Goal: Task Accomplishment & Management: Manage account settings

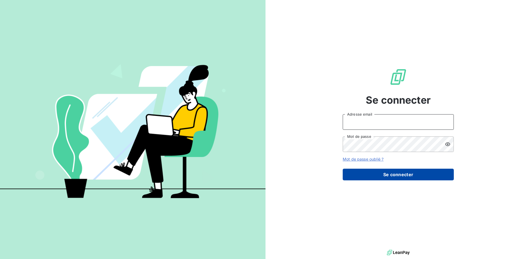
type input "[EMAIL_ADDRESS][PERSON_NAME][DOMAIN_NAME]"
click at [393, 174] on button "Se connecter" at bounding box center [398, 175] width 111 height 12
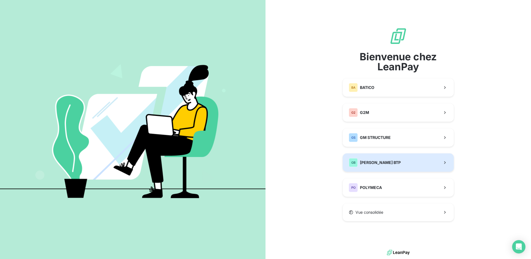
click at [395, 160] on button "GB [PERSON_NAME] BTP" at bounding box center [398, 162] width 111 height 18
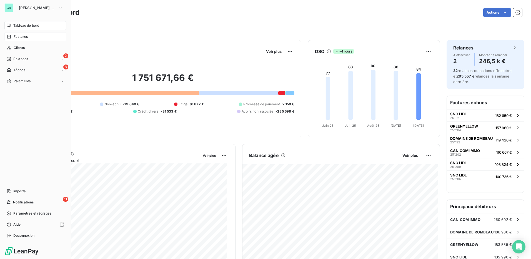
click at [23, 37] on span "Factures" at bounding box center [21, 36] width 14 height 5
click at [32, 48] on div "Factures" at bounding box center [38, 47] width 55 height 9
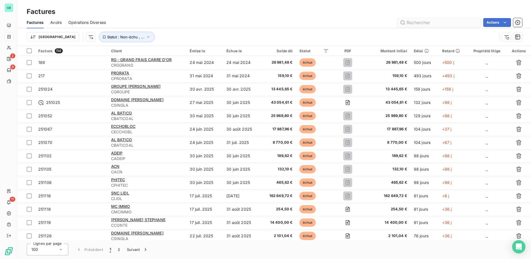
click at [414, 22] on input "text" at bounding box center [439, 22] width 83 height 9
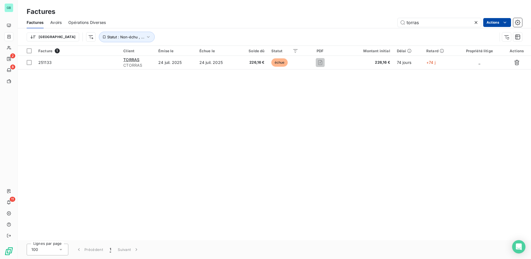
type input "torras"
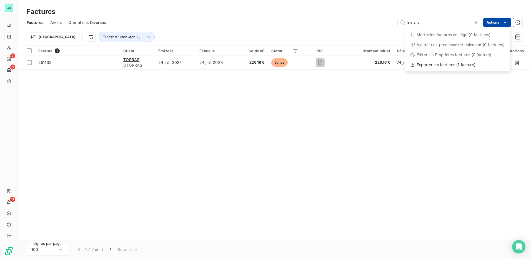
click at [509, 23] on html "GB 2 8 11 Factures Factures Avoirs Opérations Diverses torras Actions Mettre le…" at bounding box center [265, 129] width 531 height 259
click at [44, 64] on html "GB 2 8 11 Factures Factures Avoirs Opérations Diverses torras Actions Mettre le…" at bounding box center [265, 129] width 531 height 259
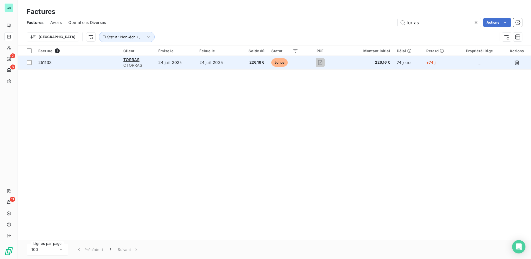
click at [45, 62] on span "251133" at bounding box center [44, 62] width 13 height 5
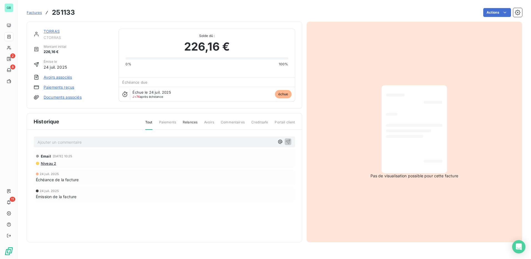
click at [58, 87] on link "Paiements reçus" at bounding box center [59, 87] width 31 height 6
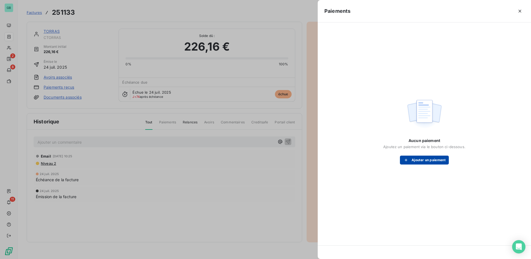
click at [432, 161] on button "Ajouter un paiement" at bounding box center [424, 160] width 49 height 9
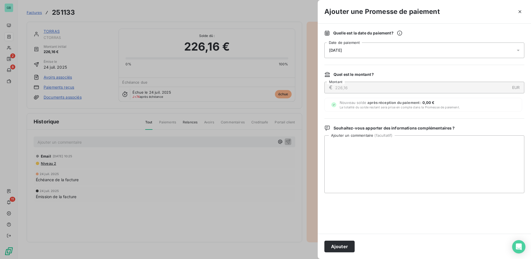
click at [334, 49] on span "[DATE]" at bounding box center [335, 50] width 13 height 4
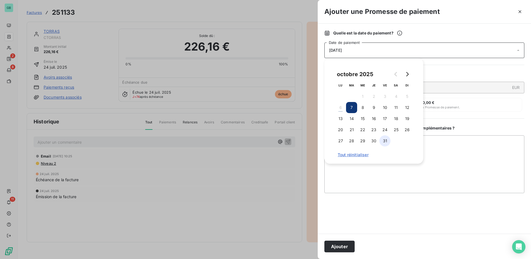
click at [382, 142] on button "31" at bounding box center [385, 140] width 11 height 11
click at [442, 63] on div "Quelle est la date du paiement ? [DATE] Date de paiement Quel est le montant ? …" at bounding box center [424, 129] width 213 height 210
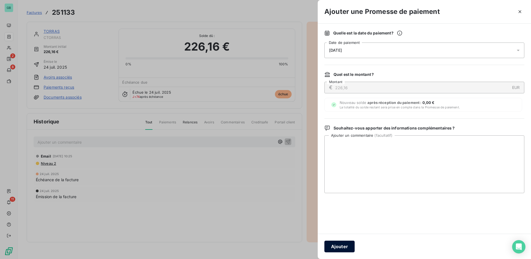
click at [343, 248] on button "Ajouter" at bounding box center [340, 247] width 30 height 12
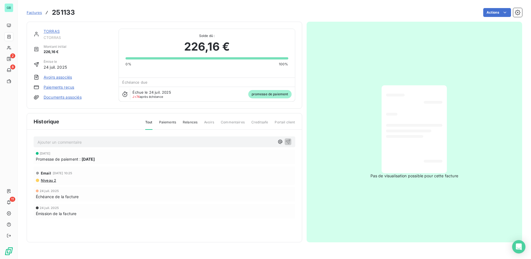
click at [31, 12] on span "Factures" at bounding box center [34, 12] width 15 height 4
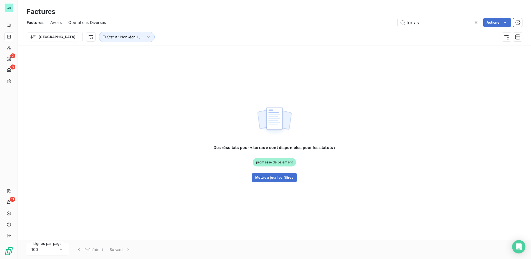
drag, startPoint x: 422, startPoint y: 24, endPoint x: 369, endPoint y: 22, distance: 53.4
click at [369, 22] on div "torras Actions" at bounding box center [318, 22] width 410 height 9
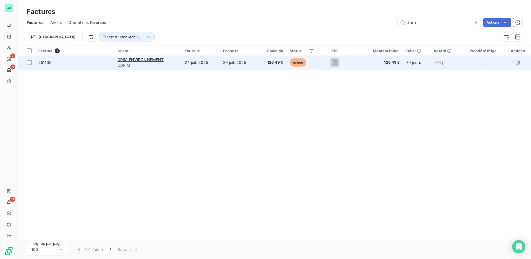
type input "drim"
click at [41, 63] on span "251135" at bounding box center [44, 62] width 13 height 5
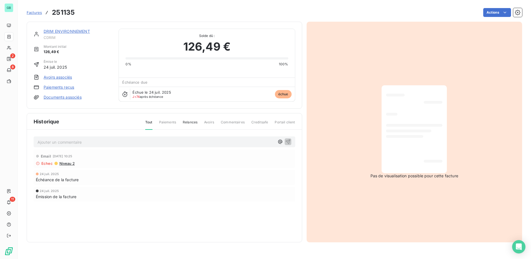
click at [58, 88] on link "Paiements reçus" at bounding box center [59, 87] width 31 height 6
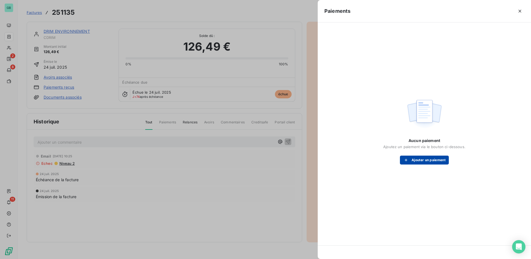
click at [413, 158] on button "Ajouter un paiement" at bounding box center [424, 160] width 49 height 9
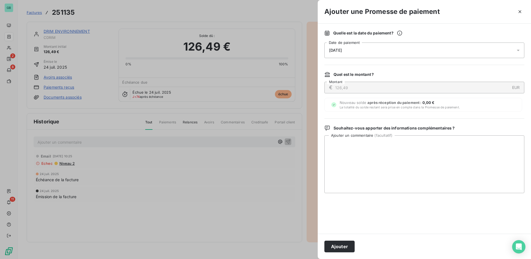
click at [333, 50] on span "[DATE]" at bounding box center [335, 50] width 13 height 4
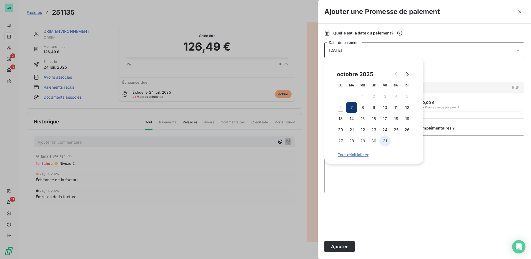
click at [385, 141] on button "31" at bounding box center [385, 140] width 11 height 11
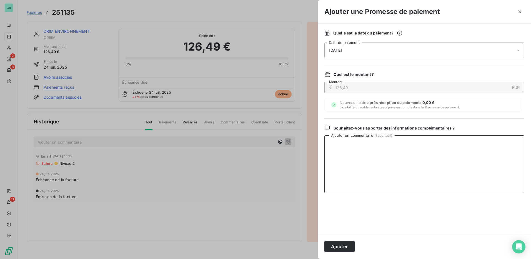
click at [472, 148] on textarea "Ajouter un commentaire ( facultatif )" at bounding box center [425, 164] width 200 height 58
drag, startPoint x: 342, startPoint y: 245, endPoint x: 345, endPoint y: 241, distance: 4.9
click at [342, 245] on button "Ajouter" at bounding box center [340, 247] width 30 height 12
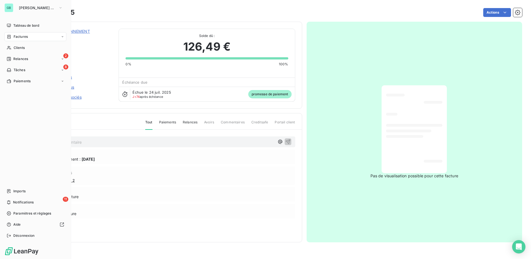
click at [21, 36] on span "Factures" at bounding box center [21, 36] width 14 height 5
click at [23, 48] on span "Factures" at bounding box center [20, 47] width 14 height 5
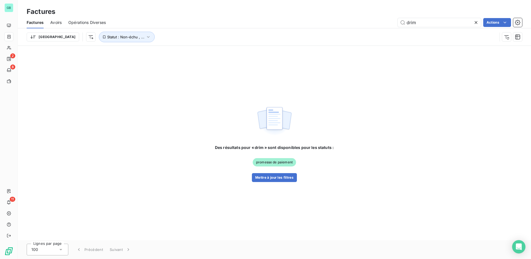
drag, startPoint x: 432, startPoint y: 23, endPoint x: 304, endPoint y: 34, distance: 128.8
click at [305, 34] on div "Factures Avoirs Opérations Diverses drim Actions Trier Statut : Non-échu , ..." at bounding box center [275, 31] width 514 height 29
type input "p"
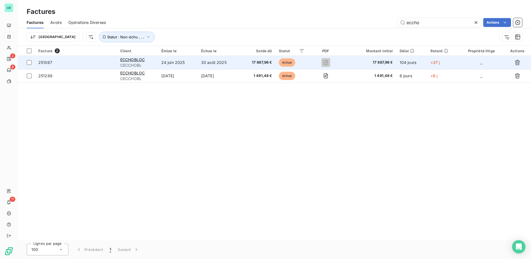
type input "eccho"
click at [43, 63] on span "251067" at bounding box center [45, 62] width 14 height 5
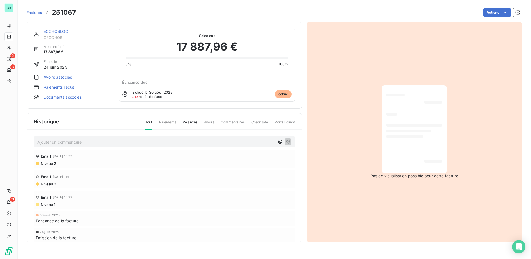
click at [66, 86] on link "Paiements reçus" at bounding box center [59, 87] width 31 height 6
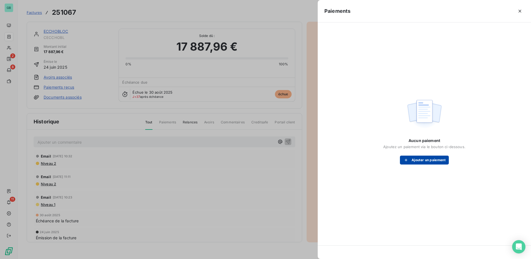
click at [422, 160] on button "Ajouter un paiement" at bounding box center [424, 160] width 49 height 9
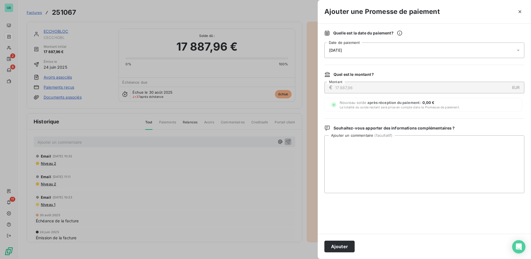
click at [338, 51] on span "[DATE]" at bounding box center [335, 50] width 13 height 4
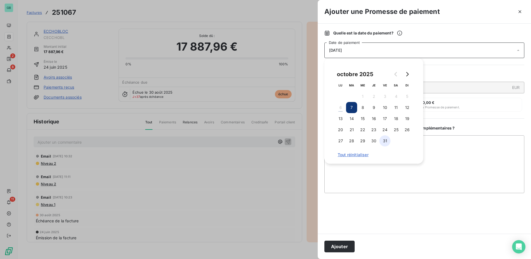
click at [386, 142] on button "31" at bounding box center [385, 140] width 11 height 11
click at [344, 247] on button "Ajouter" at bounding box center [340, 247] width 30 height 12
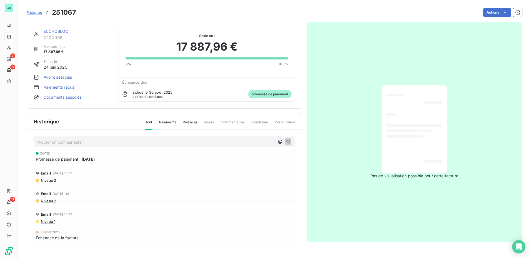
click at [36, 11] on span "Factures" at bounding box center [34, 12] width 15 height 4
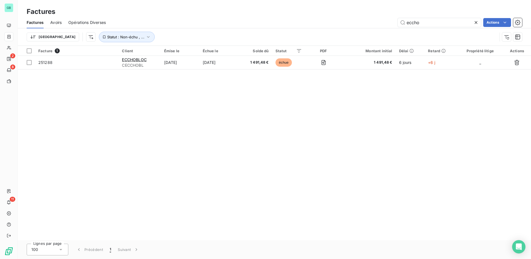
drag, startPoint x: 428, startPoint y: 23, endPoint x: 349, endPoint y: 28, distance: 79.6
click at [349, 28] on div "Factures Avoirs Opérations Diverses eccho Actions" at bounding box center [275, 23] width 514 height 12
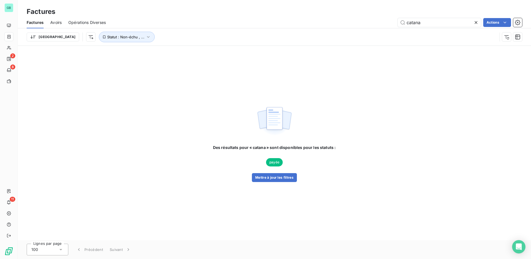
drag, startPoint x: 432, startPoint y: 21, endPoint x: 333, endPoint y: 31, distance: 99.1
click at [334, 31] on div "Factures Avoirs Opérations Diverses catana Actions Trier Statut : Non-échu , ..." at bounding box center [275, 31] width 514 height 29
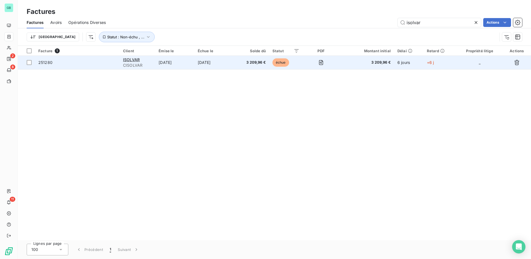
type input "isolvar"
click at [43, 63] on span "251280" at bounding box center [45, 62] width 14 height 5
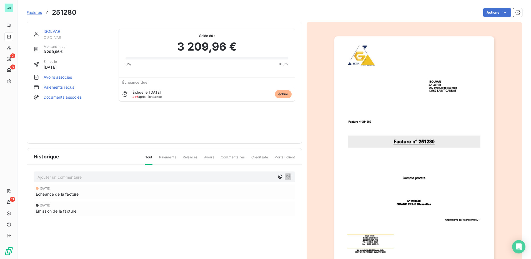
click at [68, 87] on link "Paiements reçus" at bounding box center [59, 87] width 31 height 6
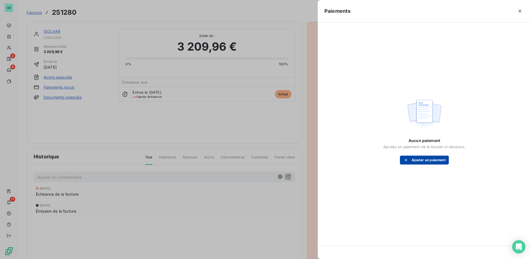
click at [420, 158] on button "Ajouter un paiement" at bounding box center [424, 160] width 49 height 9
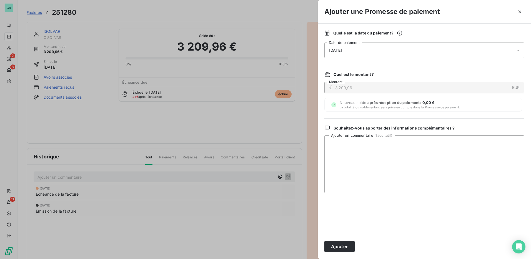
click at [362, 51] on div "[DATE]" at bounding box center [425, 51] width 200 height 16
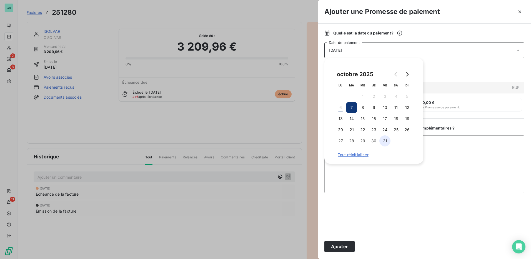
click at [386, 142] on button "31" at bounding box center [385, 140] width 11 height 11
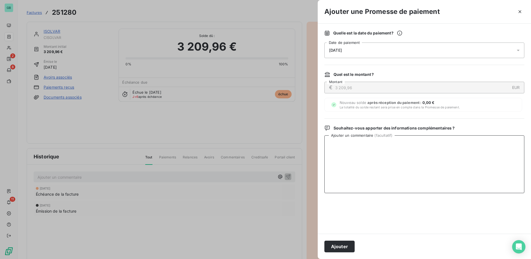
drag, startPoint x: 455, startPoint y: 168, endPoint x: 420, endPoint y: 200, distance: 47.7
click at [455, 168] on textarea "Ajouter un commentaire ( facultatif )" at bounding box center [425, 164] width 200 height 58
click at [346, 250] on button "Ajouter" at bounding box center [340, 247] width 30 height 12
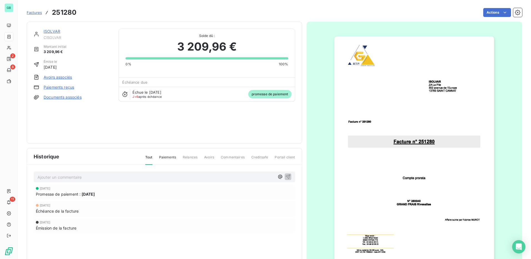
click at [33, 13] on span "Factures" at bounding box center [34, 12] width 15 height 4
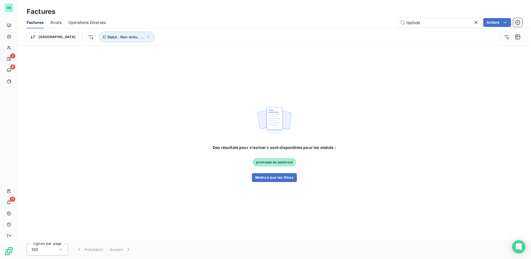
click at [477, 23] on icon at bounding box center [477, 23] width 6 height 6
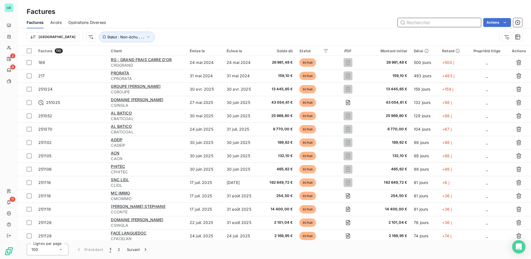
click at [412, 23] on input "text" at bounding box center [439, 22] width 83 height 9
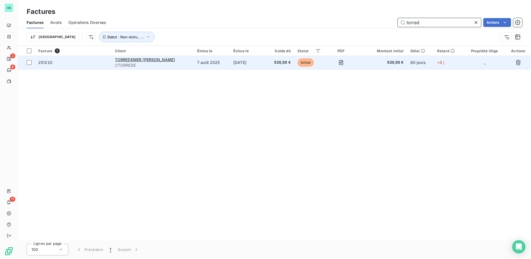
type input "torred"
click at [43, 63] on span "251220" at bounding box center [45, 62] width 14 height 5
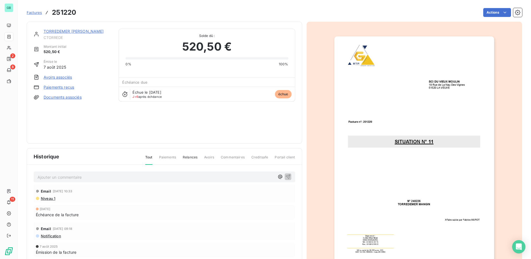
click at [61, 89] on link "Paiements reçus" at bounding box center [59, 87] width 31 height 6
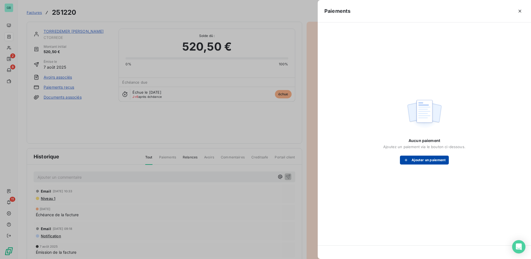
click at [432, 160] on button "Ajouter un paiement" at bounding box center [424, 160] width 49 height 9
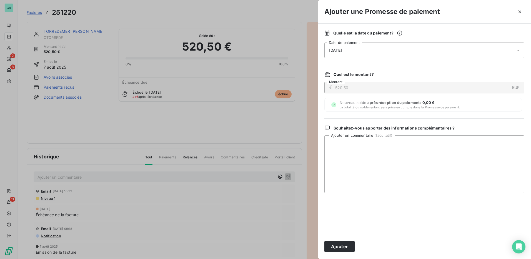
click at [340, 49] on span "[DATE]" at bounding box center [335, 50] width 13 height 4
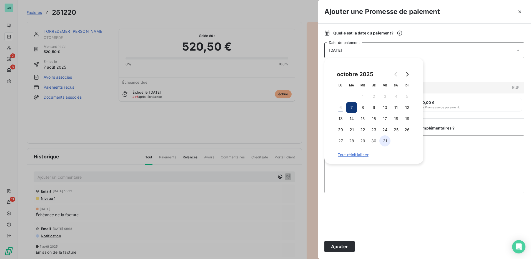
click at [386, 140] on button "31" at bounding box center [385, 140] width 11 height 11
click at [343, 246] on button "Ajouter" at bounding box center [340, 247] width 30 height 12
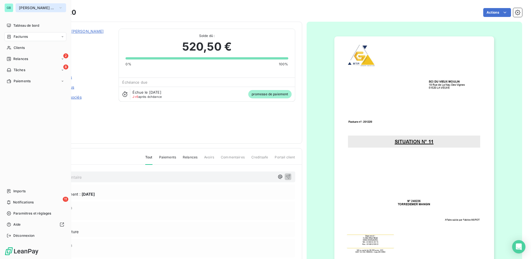
click at [31, 8] on span "[PERSON_NAME] BTP" at bounding box center [37, 8] width 37 height 4
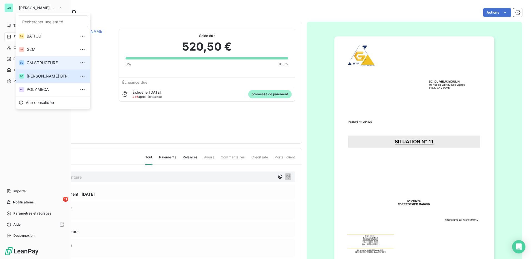
click at [33, 62] on span "GM STRUCTURE" at bounding box center [51, 63] width 49 height 6
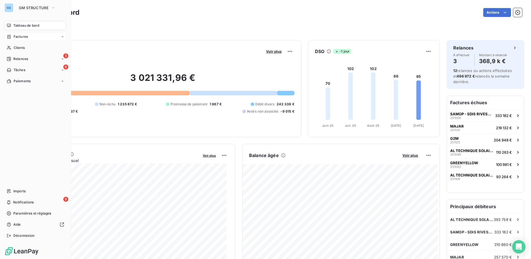
click at [44, 37] on div "Factures" at bounding box center [35, 36] width 62 height 9
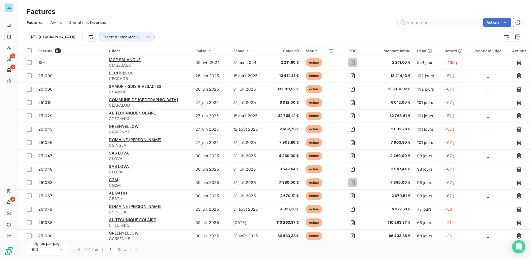
click at [421, 24] on input "text" at bounding box center [439, 22] width 83 height 9
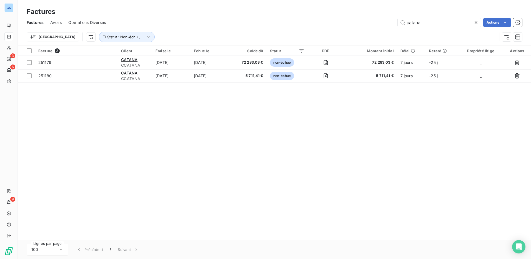
type input "catana"
click at [476, 23] on icon at bounding box center [477, 23] width 6 height 6
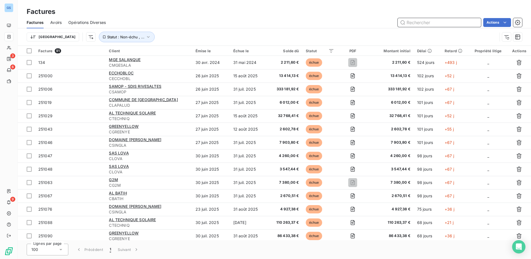
click at [419, 23] on input "text" at bounding box center [439, 22] width 83 height 9
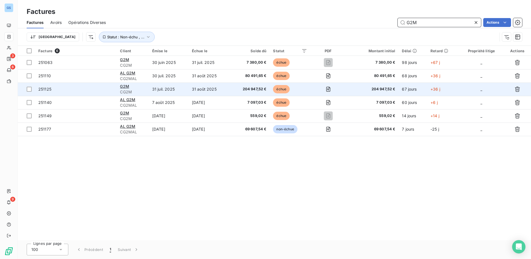
type input "G2M"
click at [46, 89] on span "251125" at bounding box center [44, 89] width 13 height 5
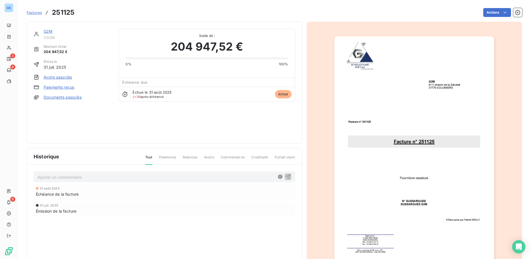
click at [52, 86] on link "Paiements reçus" at bounding box center [59, 87] width 31 height 6
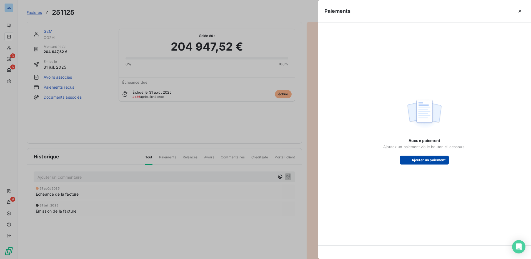
click at [437, 157] on button "Ajouter un paiement" at bounding box center [424, 160] width 49 height 9
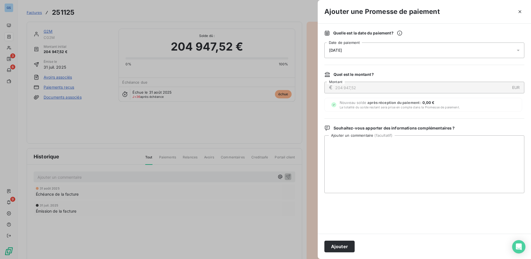
click at [368, 49] on div "[DATE]" at bounding box center [425, 51] width 200 height 16
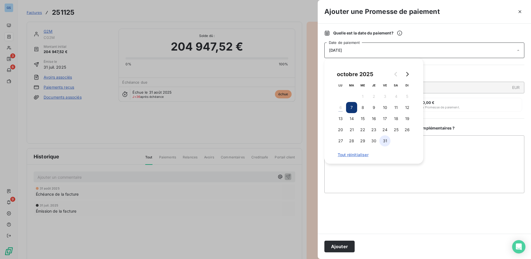
click at [384, 142] on button "31" at bounding box center [385, 140] width 11 height 11
click at [440, 162] on textarea "Ajouter un commentaire ( facultatif )" at bounding box center [425, 164] width 200 height 58
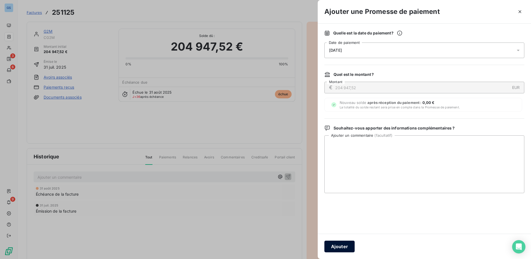
click at [338, 247] on button "Ajouter" at bounding box center [340, 247] width 30 height 12
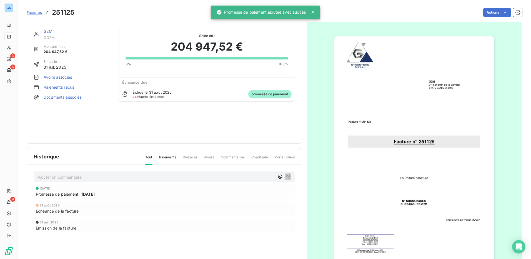
click at [33, 13] on span "Factures" at bounding box center [34, 12] width 15 height 4
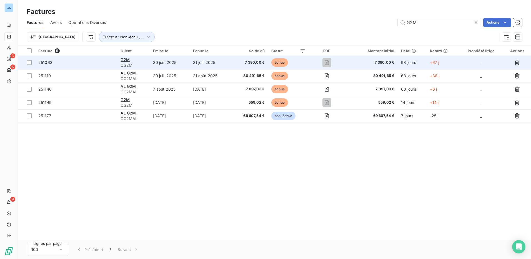
click at [48, 63] on span "251063" at bounding box center [45, 62] width 14 height 5
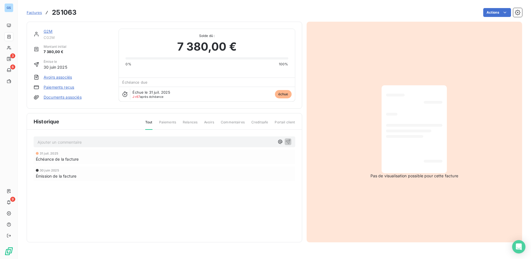
click at [56, 87] on link "Paiements reçus" at bounding box center [59, 87] width 31 height 6
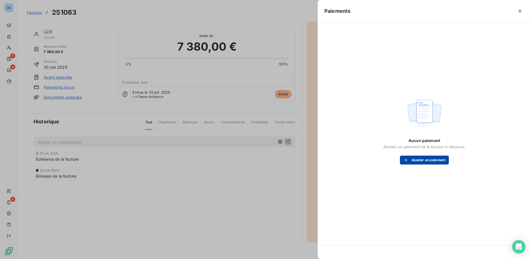
click at [418, 161] on button "Ajouter un paiement" at bounding box center [424, 160] width 49 height 9
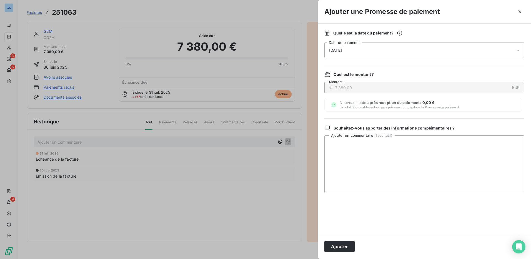
click at [363, 49] on div "[DATE]" at bounding box center [425, 51] width 200 height 16
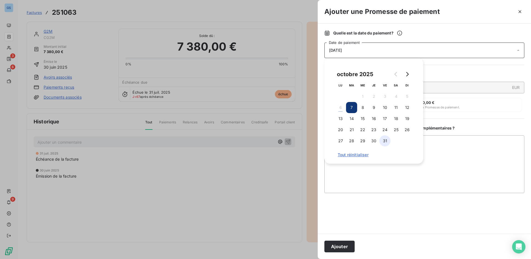
click at [384, 140] on button "31" at bounding box center [385, 140] width 11 height 11
click at [343, 246] on button "Ajouter" at bounding box center [340, 247] width 30 height 12
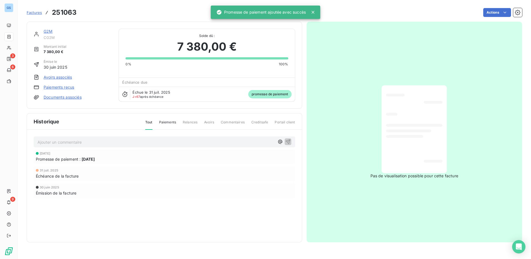
click at [34, 13] on span "Factures" at bounding box center [34, 12] width 15 height 4
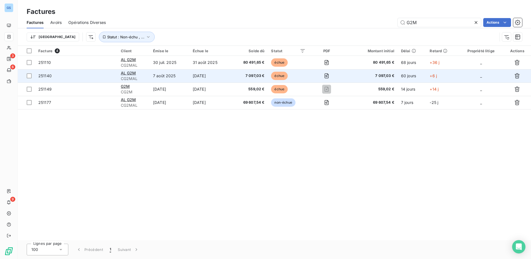
click at [45, 77] on span "251140" at bounding box center [44, 75] width 13 height 5
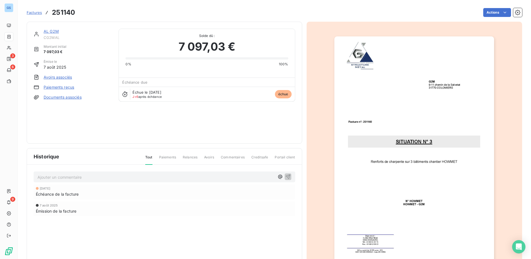
click at [58, 88] on link "Paiements reçus" at bounding box center [59, 87] width 31 height 6
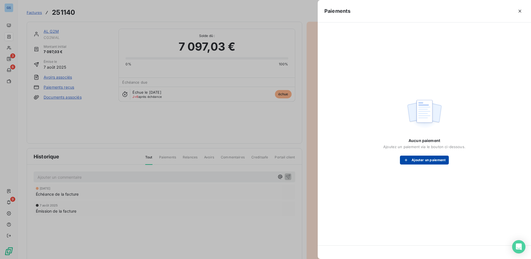
click at [424, 161] on button "Ajouter un paiement" at bounding box center [424, 160] width 49 height 9
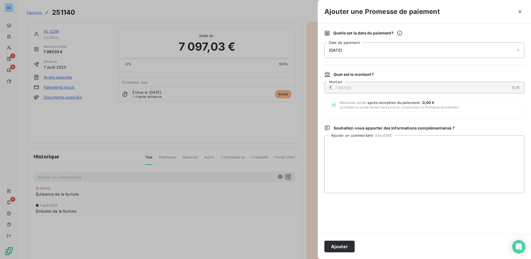
click at [362, 52] on div "[DATE]" at bounding box center [425, 51] width 200 height 16
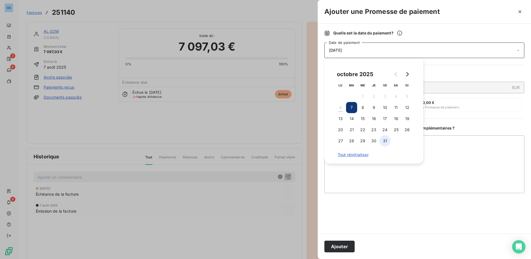
click at [385, 140] on button "31" at bounding box center [385, 140] width 11 height 11
click at [346, 248] on button "Ajouter" at bounding box center [340, 247] width 30 height 12
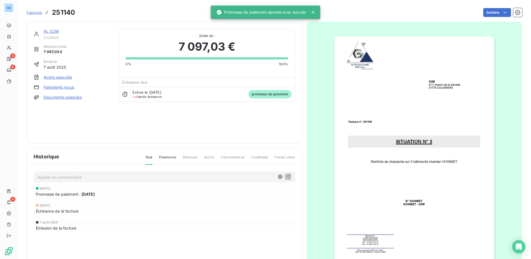
click at [37, 12] on span "Factures" at bounding box center [34, 12] width 15 height 4
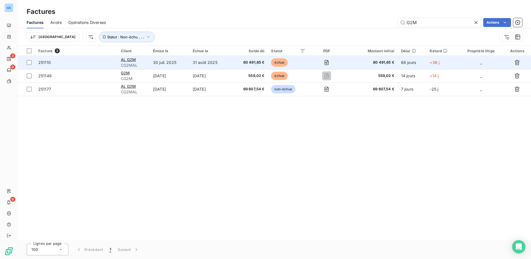
click at [49, 61] on span "251110" at bounding box center [44, 62] width 13 height 5
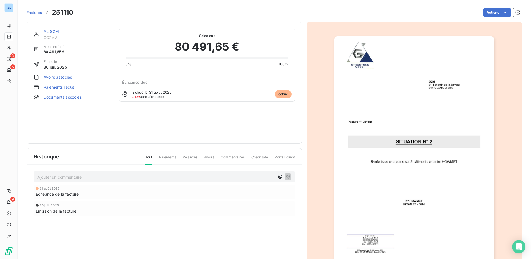
click at [59, 88] on link "Paiements reçus" at bounding box center [59, 87] width 31 height 6
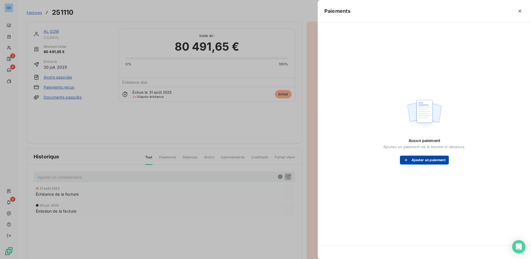
click at [420, 161] on button "Ajouter un paiement" at bounding box center [424, 160] width 49 height 9
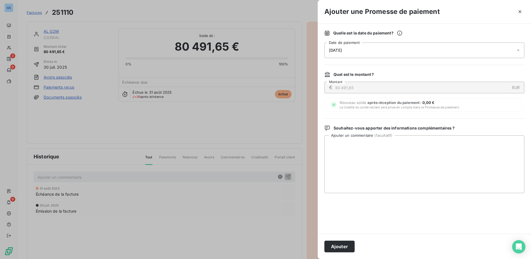
click at [362, 51] on div "[DATE]" at bounding box center [425, 51] width 200 height 16
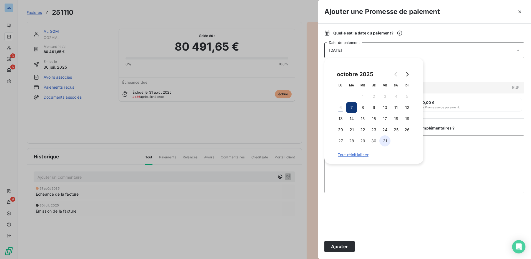
click at [385, 140] on button "31" at bounding box center [385, 140] width 11 height 11
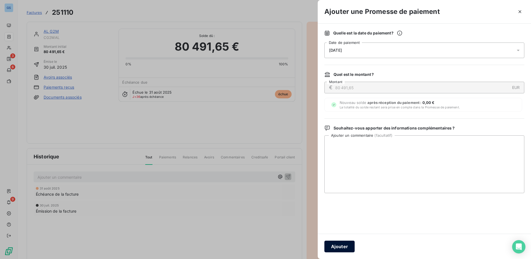
click at [348, 243] on button "Ajouter" at bounding box center [340, 247] width 30 height 12
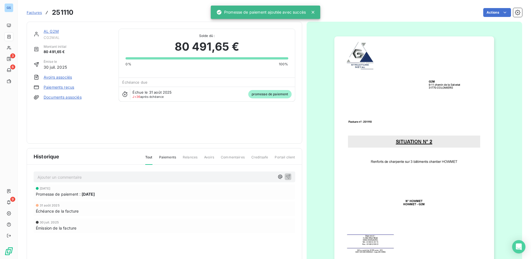
click at [35, 13] on span "Factures" at bounding box center [34, 12] width 15 height 4
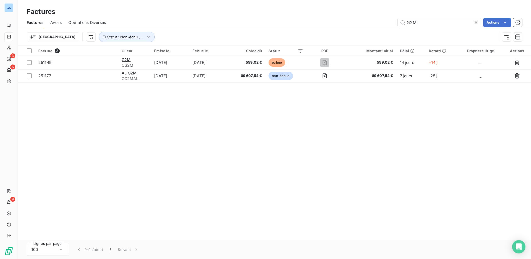
drag, startPoint x: 422, startPoint y: 23, endPoint x: 373, endPoint y: 22, distance: 49.5
click at [373, 22] on div "G2M Actions" at bounding box center [318, 22] width 410 height 9
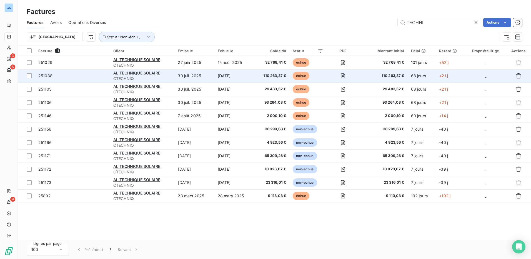
type input "TECHNI"
click at [43, 76] on span "251088" at bounding box center [45, 75] width 14 height 5
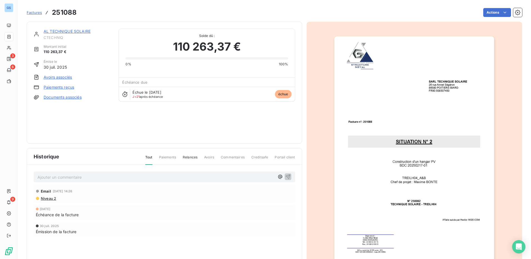
click at [55, 87] on link "Paiements reçus" at bounding box center [59, 87] width 31 height 6
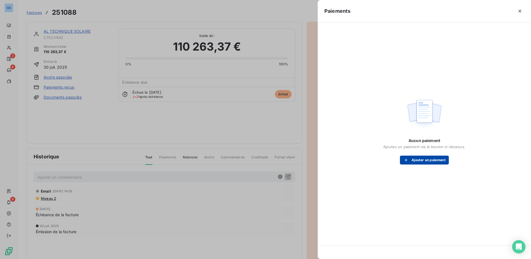
click at [424, 157] on button "Ajouter un paiement" at bounding box center [424, 160] width 49 height 9
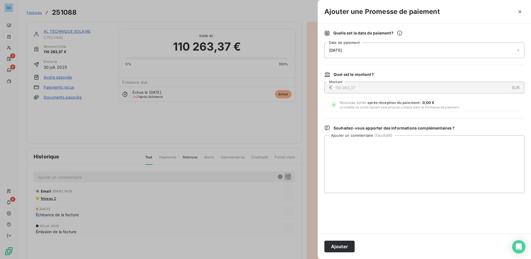
click at [353, 48] on div "[DATE]" at bounding box center [425, 51] width 200 height 16
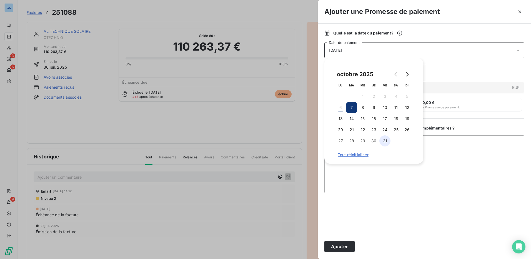
click at [384, 141] on button "31" at bounding box center [385, 140] width 11 height 11
click at [342, 249] on button "Ajouter" at bounding box center [340, 247] width 30 height 12
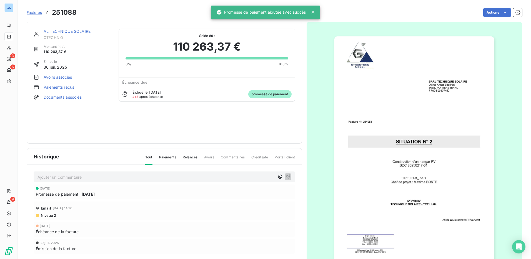
click at [34, 13] on span "Factures" at bounding box center [34, 12] width 15 height 4
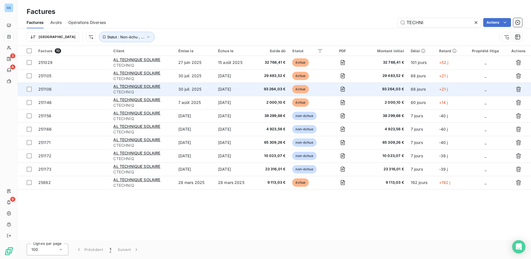
click at [43, 88] on span "251106" at bounding box center [44, 89] width 13 height 5
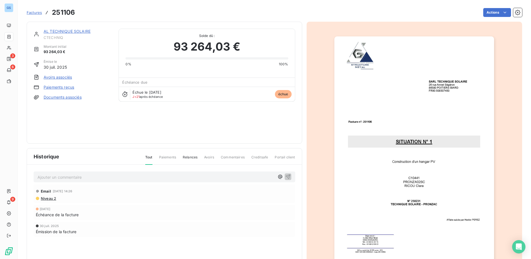
click at [59, 88] on link "Paiements reçus" at bounding box center [59, 87] width 31 height 6
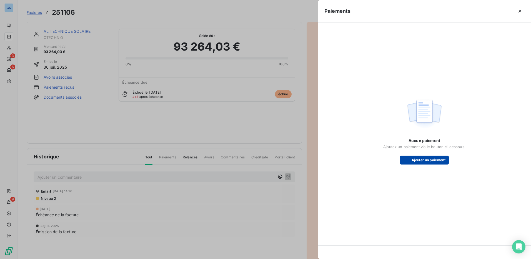
click at [416, 163] on button "Ajouter un paiement" at bounding box center [424, 160] width 49 height 9
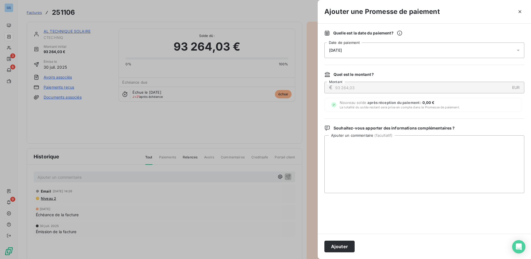
click at [342, 48] on div "[DATE]" at bounding box center [425, 51] width 200 height 16
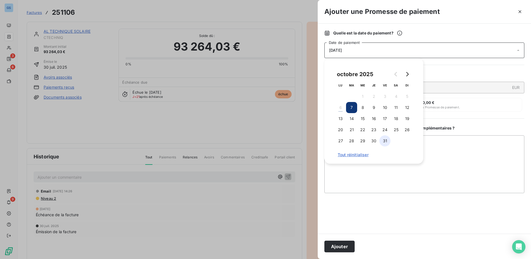
click at [384, 142] on button "31" at bounding box center [385, 140] width 11 height 11
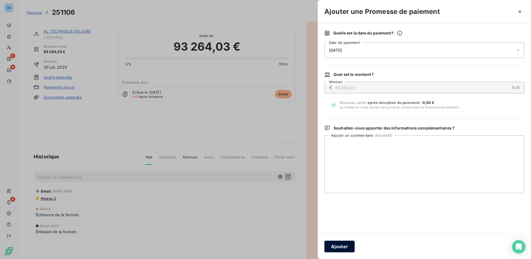
click at [344, 246] on button "Ajouter" at bounding box center [340, 247] width 30 height 12
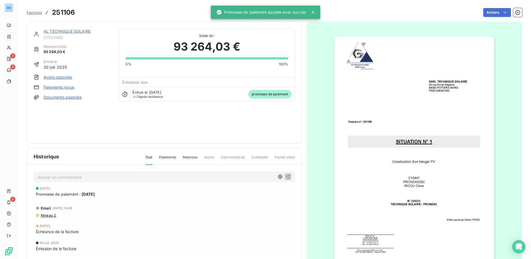
click at [36, 11] on span "Factures" at bounding box center [34, 12] width 15 height 4
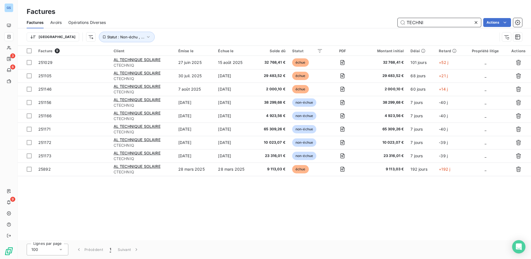
drag, startPoint x: 428, startPoint y: 23, endPoint x: 313, endPoint y: 24, distance: 115.3
click at [313, 24] on div "TECHNI Actions" at bounding box center [318, 22] width 410 height 9
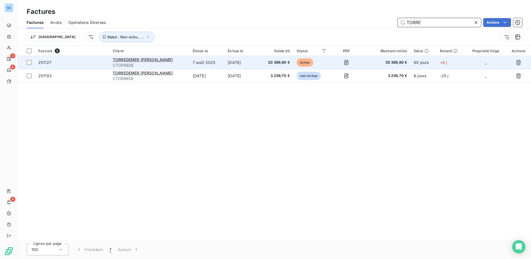
type input "TORRE"
click at [42, 64] on span "251127" at bounding box center [44, 62] width 13 height 5
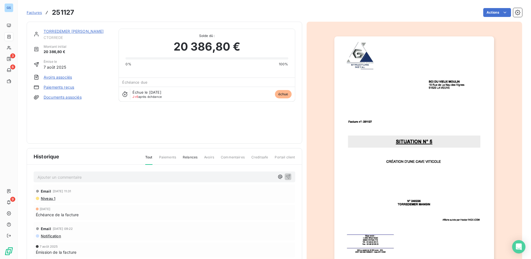
click at [55, 88] on link "Paiements reçus" at bounding box center [59, 87] width 31 height 6
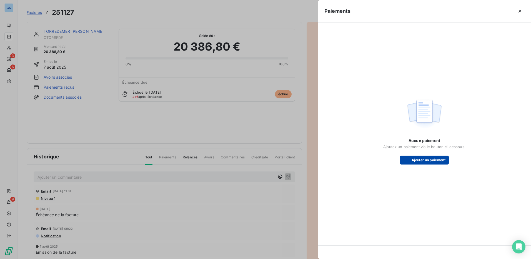
click at [424, 158] on button "Ajouter un paiement" at bounding box center [424, 160] width 49 height 9
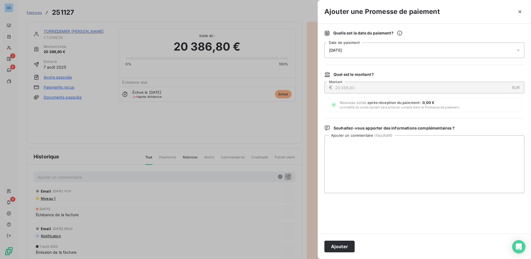
click at [342, 51] on span "[DATE]" at bounding box center [335, 50] width 13 height 4
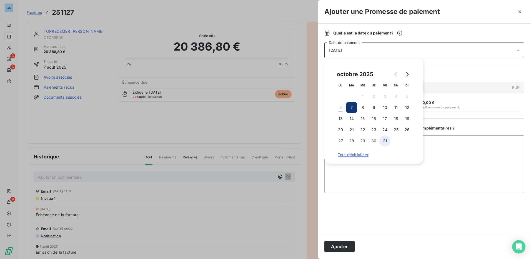
click at [386, 139] on button "31" at bounding box center [385, 140] width 11 height 11
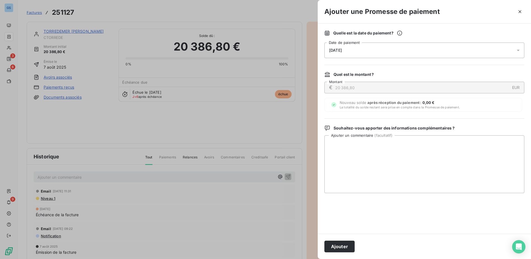
drag, startPoint x: 346, startPoint y: 248, endPoint x: 352, endPoint y: 247, distance: 5.3
click at [346, 249] on button "Ajouter" at bounding box center [340, 247] width 30 height 12
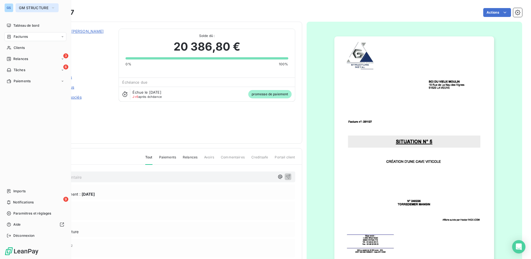
click at [33, 8] on span "GM STRUCTURE" at bounding box center [34, 8] width 30 height 4
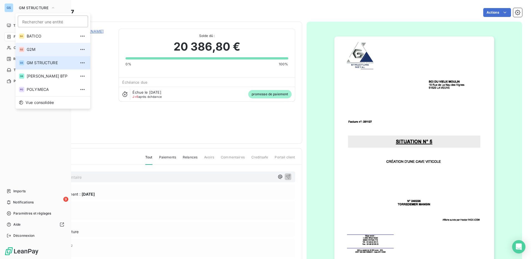
click at [32, 49] on span "G2M" at bounding box center [51, 50] width 49 height 6
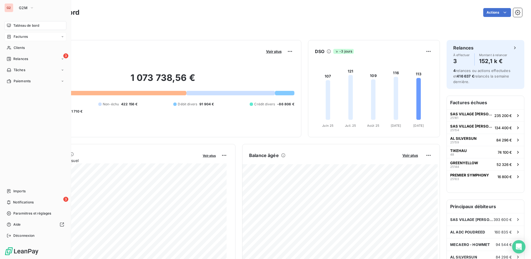
click at [19, 36] on span "Factures" at bounding box center [21, 36] width 14 height 5
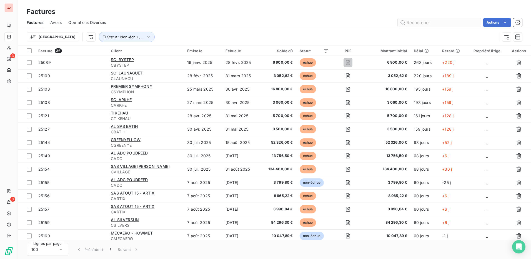
click at [432, 20] on input "text" at bounding box center [439, 22] width 83 height 9
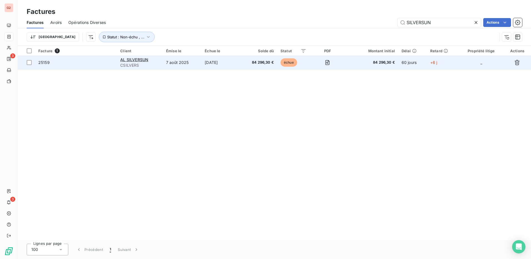
type input "SILVERSUN"
click at [45, 63] on span "25159" at bounding box center [43, 62] width 11 height 5
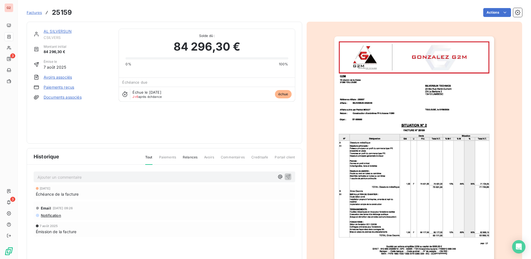
click at [65, 87] on link "Paiements reçus" at bounding box center [59, 87] width 31 height 6
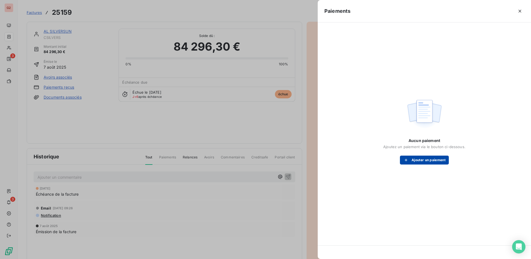
click at [419, 160] on button "Ajouter un paiement" at bounding box center [424, 160] width 49 height 9
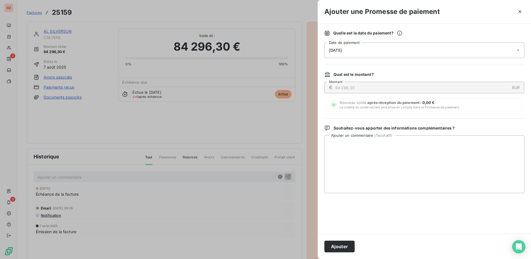
click at [341, 50] on span "[DATE]" at bounding box center [335, 50] width 13 height 4
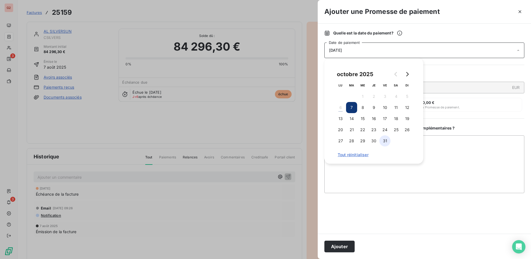
click at [385, 140] on button "31" at bounding box center [385, 140] width 11 height 11
drag, startPoint x: 344, startPoint y: 247, endPoint x: 351, endPoint y: 245, distance: 7.2
click at [344, 246] on button "Ajouter" at bounding box center [340, 247] width 30 height 12
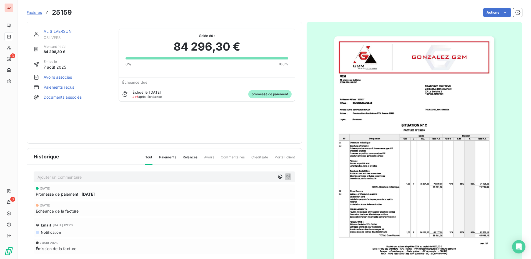
click at [35, 13] on span "Factures" at bounding box center [34, 12] width 15 height 4
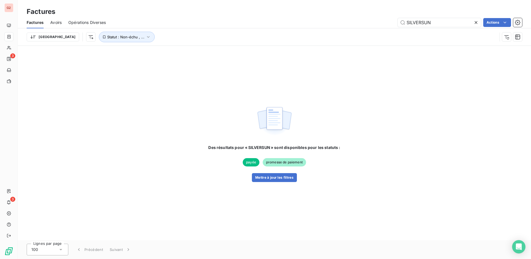
drag, startPoint x: 416, startPoint y: 23, endPoint x: 361, endPoint y: 25, distance: 54.8
click at [361, 25] on div "SILVERSUN Actions" at bounding box center [318, 22] width 410 height 9
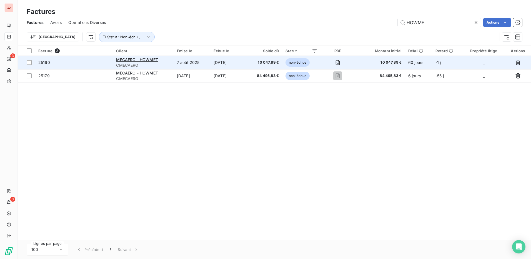
type input "HOWME"
click at [41, 63] on span "25160" at bounding box center [44, 62] width 12 height 5
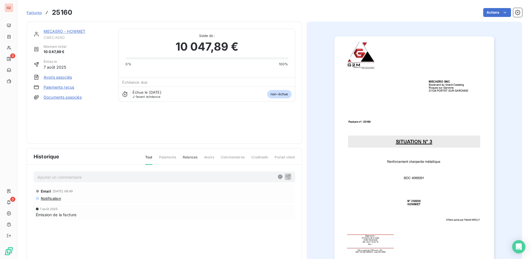
click at [51, 87] on link "Paiements reçus" at bounding box center [59, 87] width 31 height 6
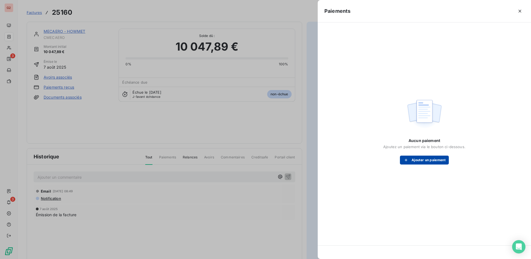
click at [423, 160] on button "Ajouter un paiement" at bounding box center [424, 160] width 49 height 9
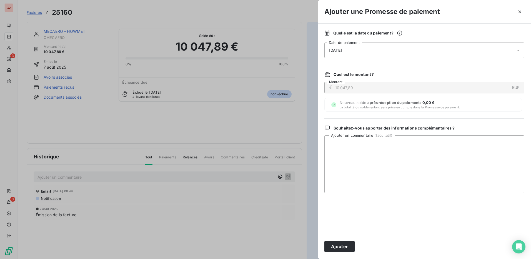
click at [338, 49] on span "[DATE]" at bounding box center [335, 50] width 13 height 4
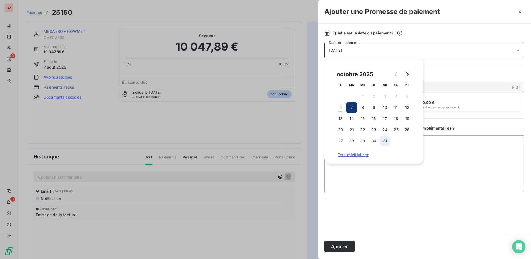
click at [385, 142] on button "31" at bounding box center [385, 140] width 11 height 11
click at [436, 173] on textarea "Ajouter un commentaire ( facultatif )" at bounding box center [425, 164] width 200 height 58
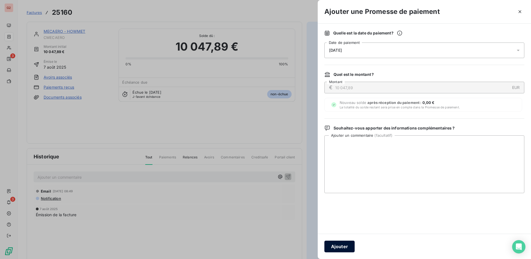
drag, startPoint x: 346, startPoint y: 248, endPoint x: 353, endPoint y: 247, distance: 7.1
click at [346, 249] on button "Ajouter" at bounding box center [340, 247] width 30 height 12
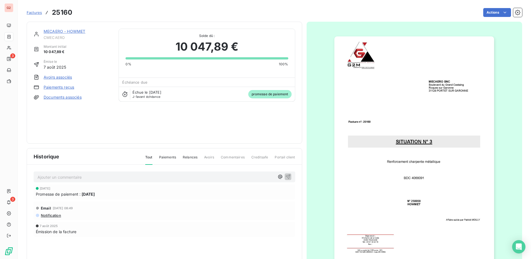
click at [36, 14] on span "Factures" at bounding box center [34, 12] width 15 height 4
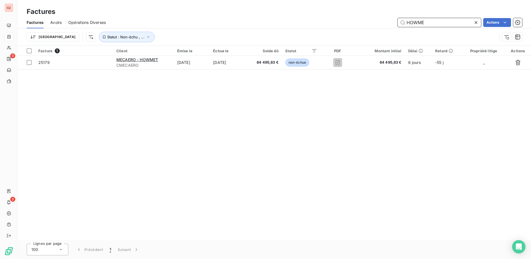
drag, startPoint x: 432, startPoint y: 23, endPoint x: 362, endPoint y: 27, distance: 69.6
click at [362, 27] on div "Factures Avoirs Opérations Diverses HOWME Actions" at bounding box center [275, 23] width 514 height 12
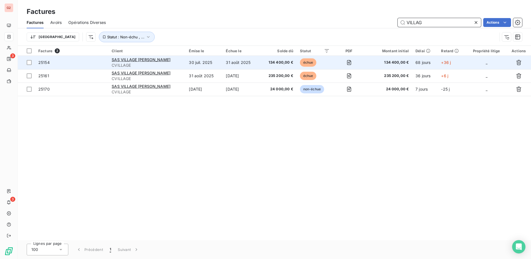
type input "VILLAG"
click at [45, 63] on span "25154" at bounding box center [43, 62] width 11 height 5
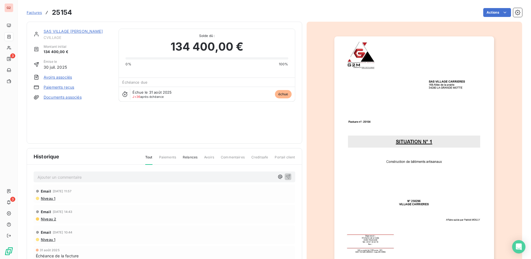
click at [59, 88] on link "Paiements reçus" at bounding box center [59, 87] width 31 height 6
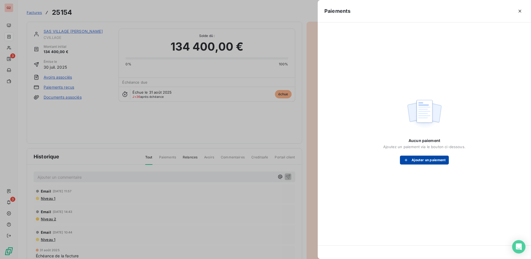
click at [428, 161] on button "Ajouter un paiement" at bounding box center [424, 160] width 49 height 9
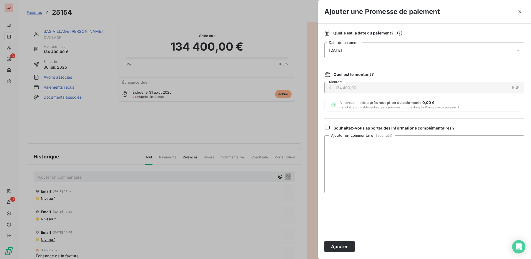
click at [342, 49] on span "[DATE]" at bounding box center [335, 50] width 13 height 4
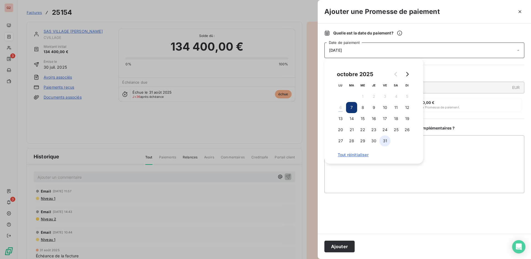
click at [387, 140] on button "31" at bounding box center [385, 140] width 11 height 11
click at [341, 245] on button "Ajouter" at bounding box center [340, 247] width 30 height 12
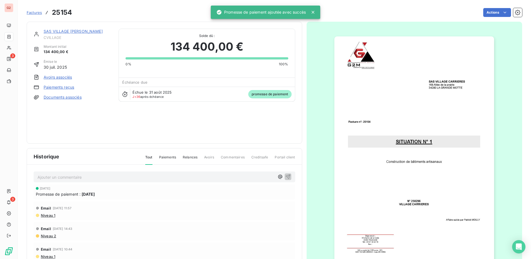
click at [35, 14] on span "Factures" at bounding box center [34, 12] width 15 height 4
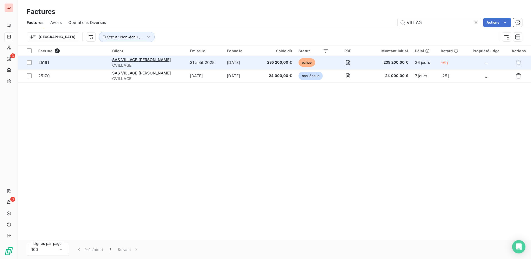
click at [45, 62] on span "25161" at bounding box center [43, 62] width 11 height 5
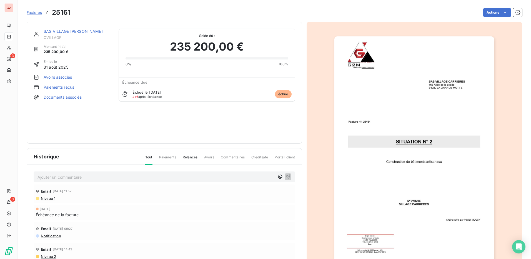
click at [57, 88] on link "Paiements reçus" at bounding box center [59, 87] width 31 height 6
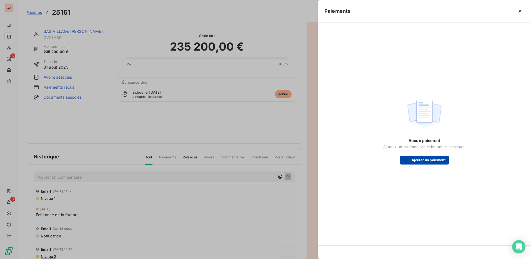
click at [433, 160] on button "Ajouter un paiement" at bounding box center [424, 160] width 49 height 9
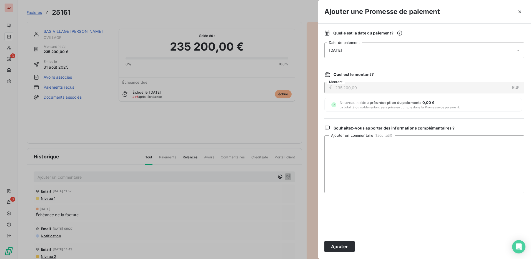
click at [342, 50] on span "[DATE]" at bounding box center [335, 50] width 13 height 4
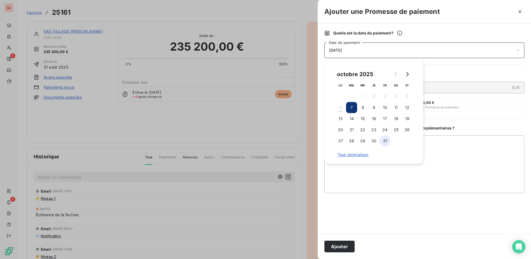
click at [386, 144] on button "31" at bounding box center [385, 140] width 11 height 11
click at [344, 245] on button "Ajouter" at bounding box center [340, 247] width 30 height 12
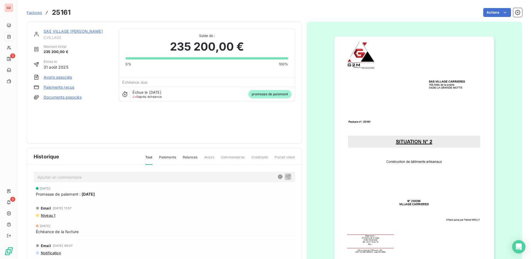
click at [33, 10] on span "Factures" at bounding box center [34, 12] width 15 height 4
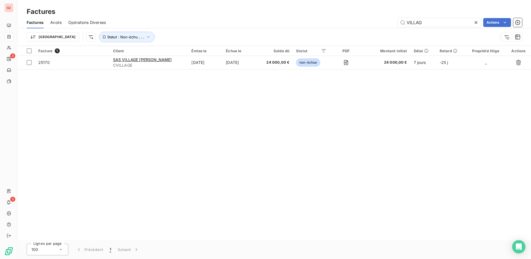
drag, startPoint x: 429, startPoint y: 24, endPoint x: 339, endPoint y: 24, distance: 90.0
click at [339, 24] on div "VILLAG Actions" at bounding box center [318, 22] width 410 height 9
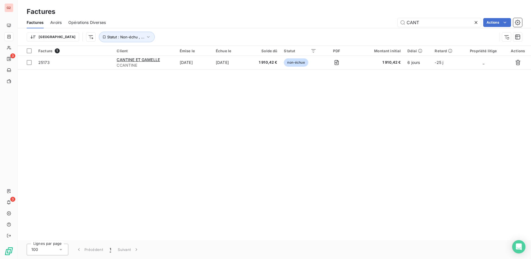
drag, startPoint x: 421, startPoint y: 23, endPoint x: 378, endPoint y: 24, distance: 42.8
click at [378, 24] on div "CANT Actions" at bounding box center [318, 22] width 410 height 9
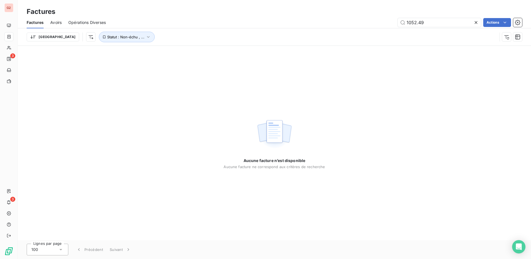
type input "1052.49"
click at [477, 22] on icon at bounding box center [476, 22] width 3 height 3
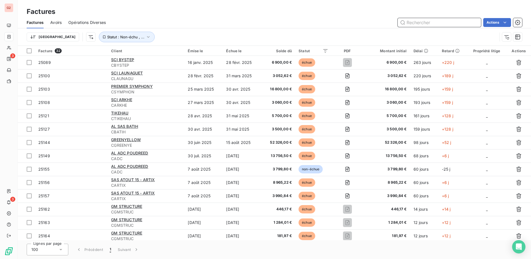
click at [409, 23] on input "text" at bounding box center [439, 22] width 83 height 9
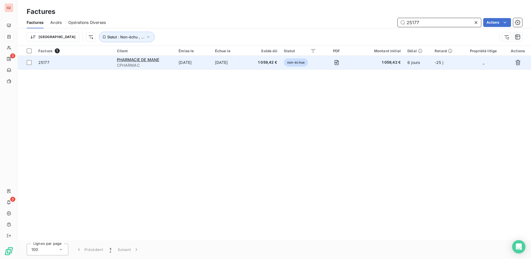
type input "25177"
click at [42, 62] on span "25177" at bounding box center [43, 62] width 11 height 5
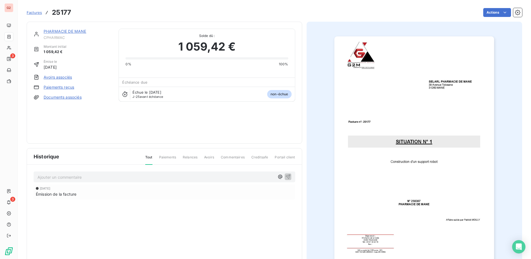
click at [66, 87] on link "Paiements reçus" at bounding box center [59, 87] width 31 height 6
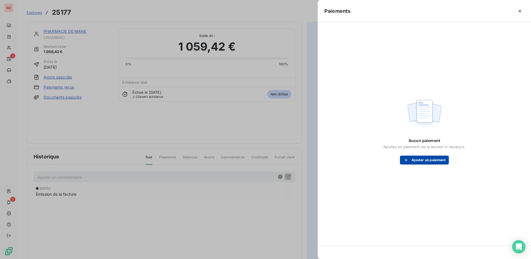
click at [427, 159] on button "Ajouter un paiement" at bounding box center [424, 160] width 49 height 9
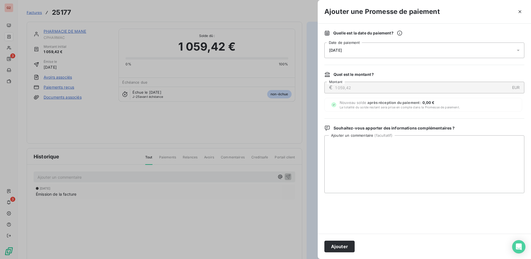
click at [342, 46] on div "[DATE]" at bounding box center [425, 51] width 200 height 16
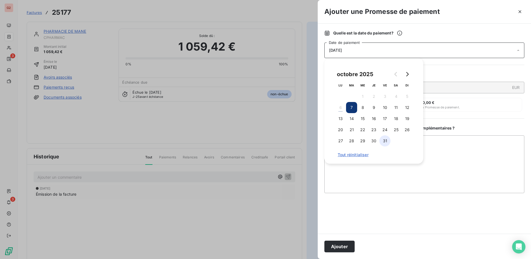
click at [386, 139] on button "31" at bounding box center [385, 140] width 11 height 11
click at [340, 246] on button "Ajouter" at bounding box center [340, 247] width 30 height 12
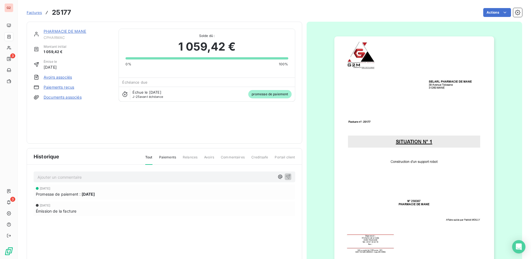
click at [33, 13] on span "Factures" at bounding box center [34, 12] width 15 height 4
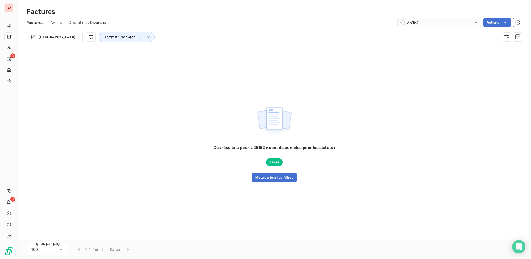
drag, startPoint x: 420, startPoint y: 23, endPoint x: 416, endPoint y: 22, distance: 4.4
click at [416, 22] on input "25152" at bounding box center [439, 22] width 83 height 9
type input "25153"
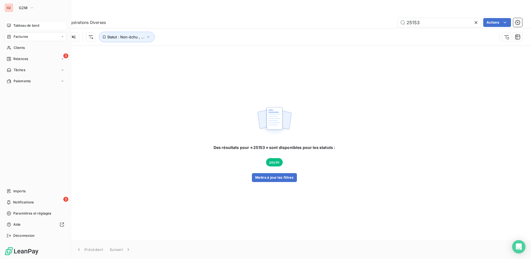
click at [28, 26] on span "Tableau de bord" at bounding box center [26, 25] width 26 height 5
